Goal: Transaction & Acquisition: Purchase product/service

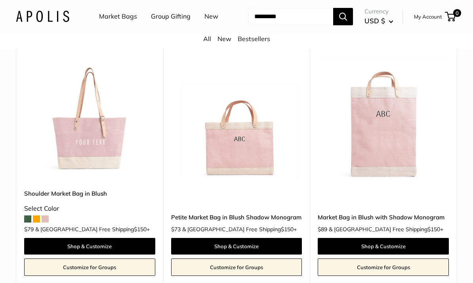
scroll to position [366, 0]
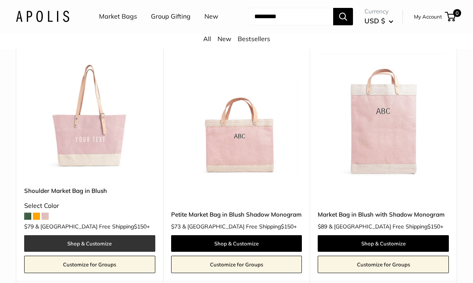
click at [109, 253] on link "Shop & Customize" at bounding box center [89, 244] width 131 height 17
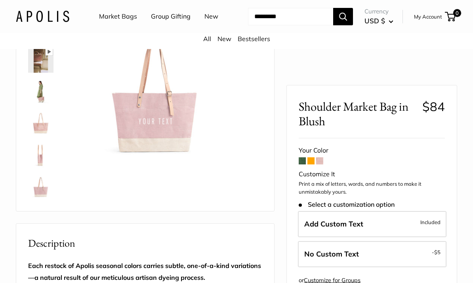
scroll to position [64, 0]
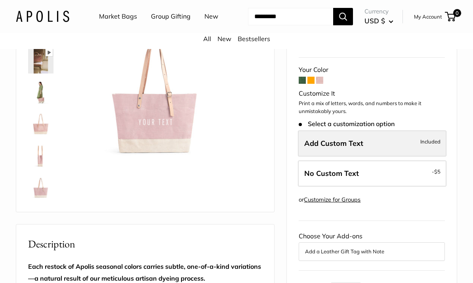
click at [384, 157] on label "Add Custom Text Included" at bounding box center [372, 144] width 148 height 26
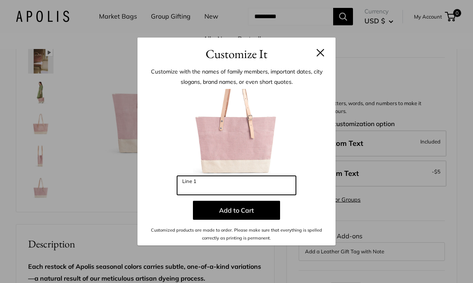
click at [262, 195] on input "Line 1" at bounding box center [236, 185] width 119 height 19
type input "*"
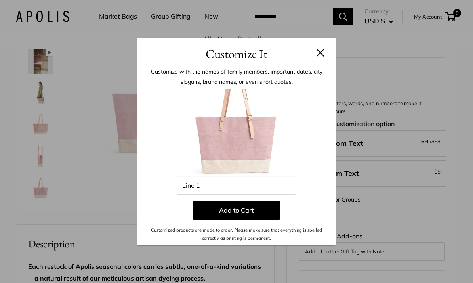
click at [321, 57] on button at bounding box center [320, 53] width 8 height 8
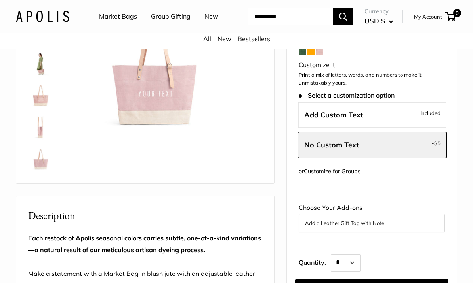
scroll to position [92, 0]
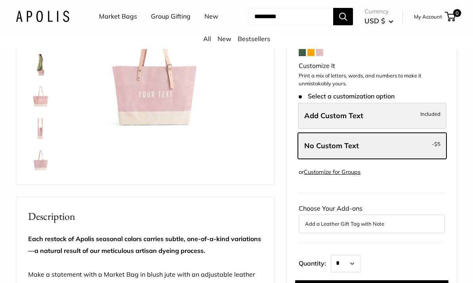
click at [382, 129] on label "Add Custom Text Included" at bounding box center [372, 116] width 148 height 26
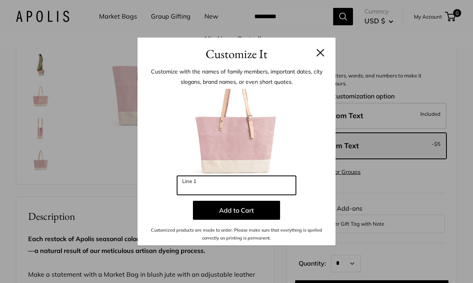
click at [268, 195] on input "Line 1" at bounding box center [236, 185] width 119 height 19
type input "*"
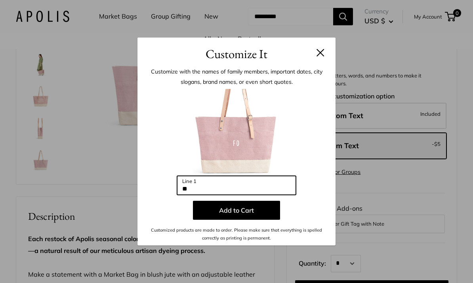
type input "*"
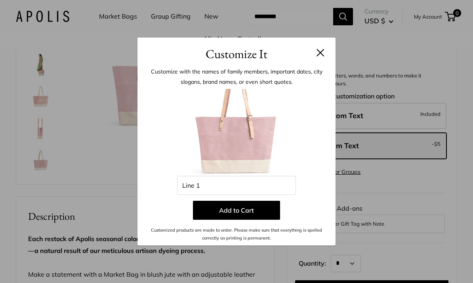
click at [95, 184] on div "Customize It Customize with the names of family members, important dates, city …" at bounding box center [236, 141] width 473 height 283
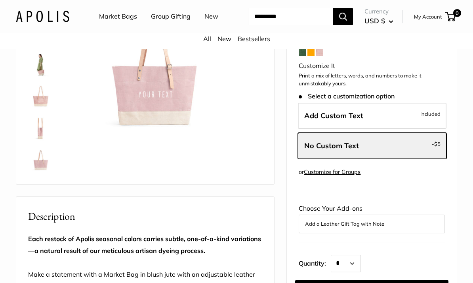
click at [35, 78] on img at bounding box center [40, 64] width 25 height 25
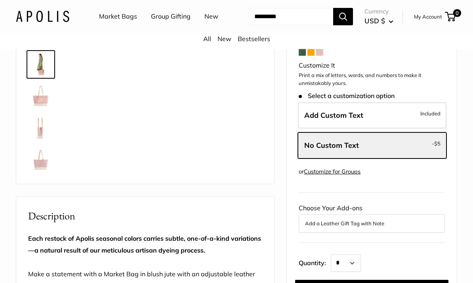
scroll to position [96, 0]
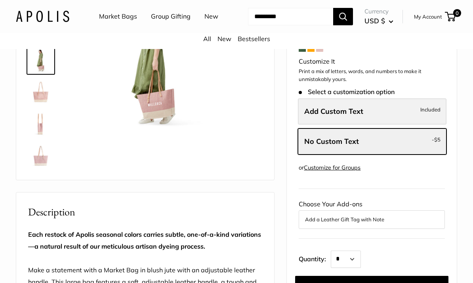
click at [352, 116] on span "Add Custom Text" at bounding box center [333, 111] width 59 height 9
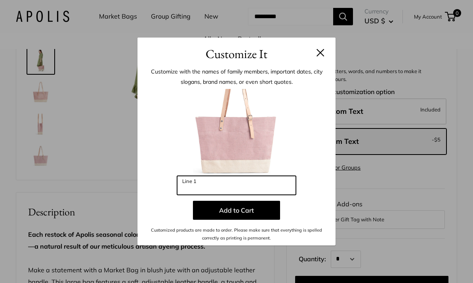
click at [211, 195] on input "Line 1" at bounding box center [236, 185] width 119 height 19
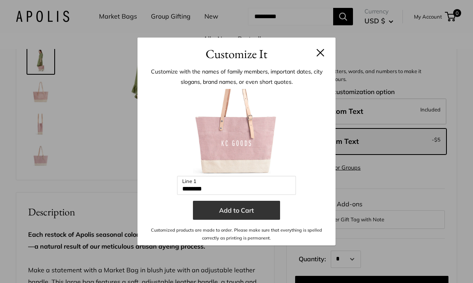
click at [247, 220] on button "Add to Cart" at bounding box center [236, 210] width 87 height 19
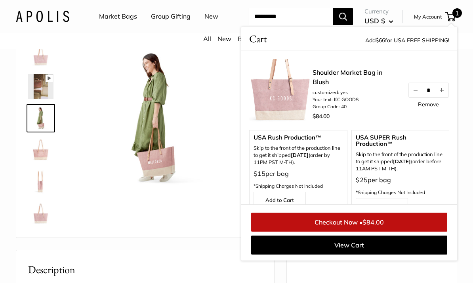
scroll to position [38, 0]
click at [430, 107] on link "Remove" at bounding box center [428, 105] width 21 height 6
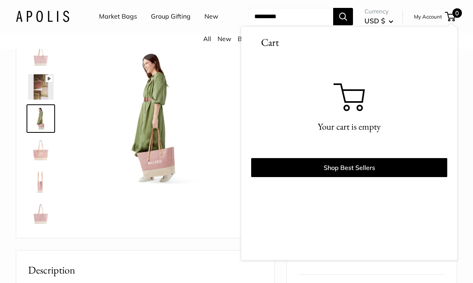
click at [169, 193] on img at bounding box center [155, 118] width 150 height 150
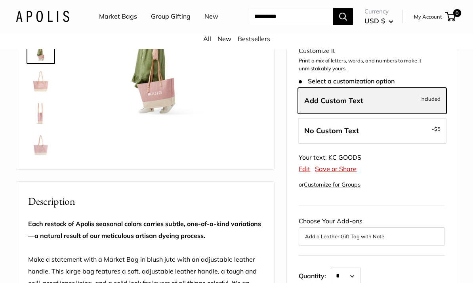
click at [388, 114] on label "Add Custom Text Included" at bounding box center [372, 101] width 148 height 26
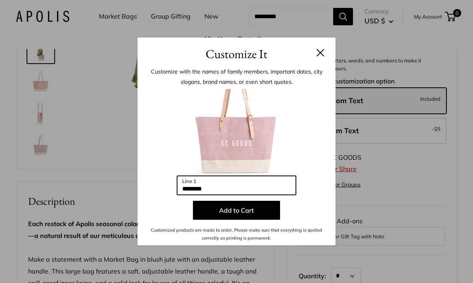
click at [253, 191] on input "********" at bounding box center [236, 185] width 119 height 19
type input "*"
type input "*****"
